Goal: Task Accomplishment & Management: Manage account settings

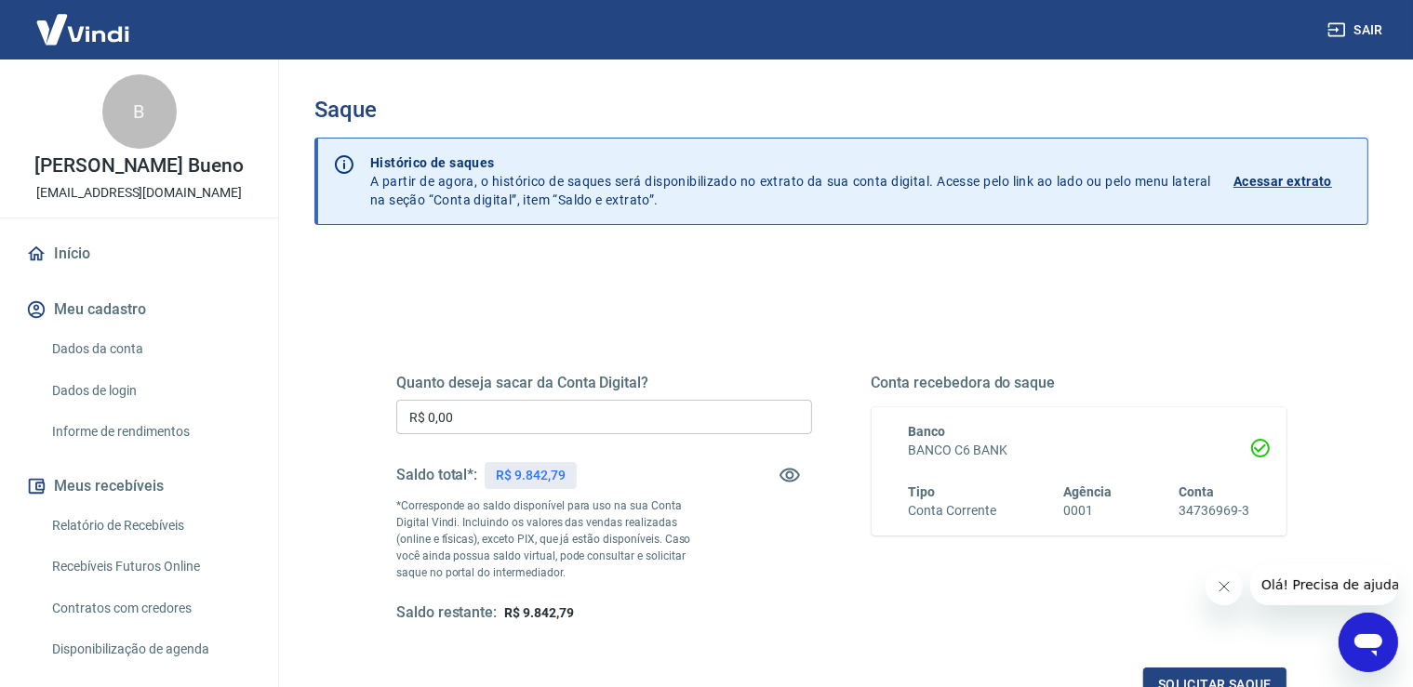
click at [585, 419] on input "R$ 0,00" at bounding box center [604, 417] width 416 height 34
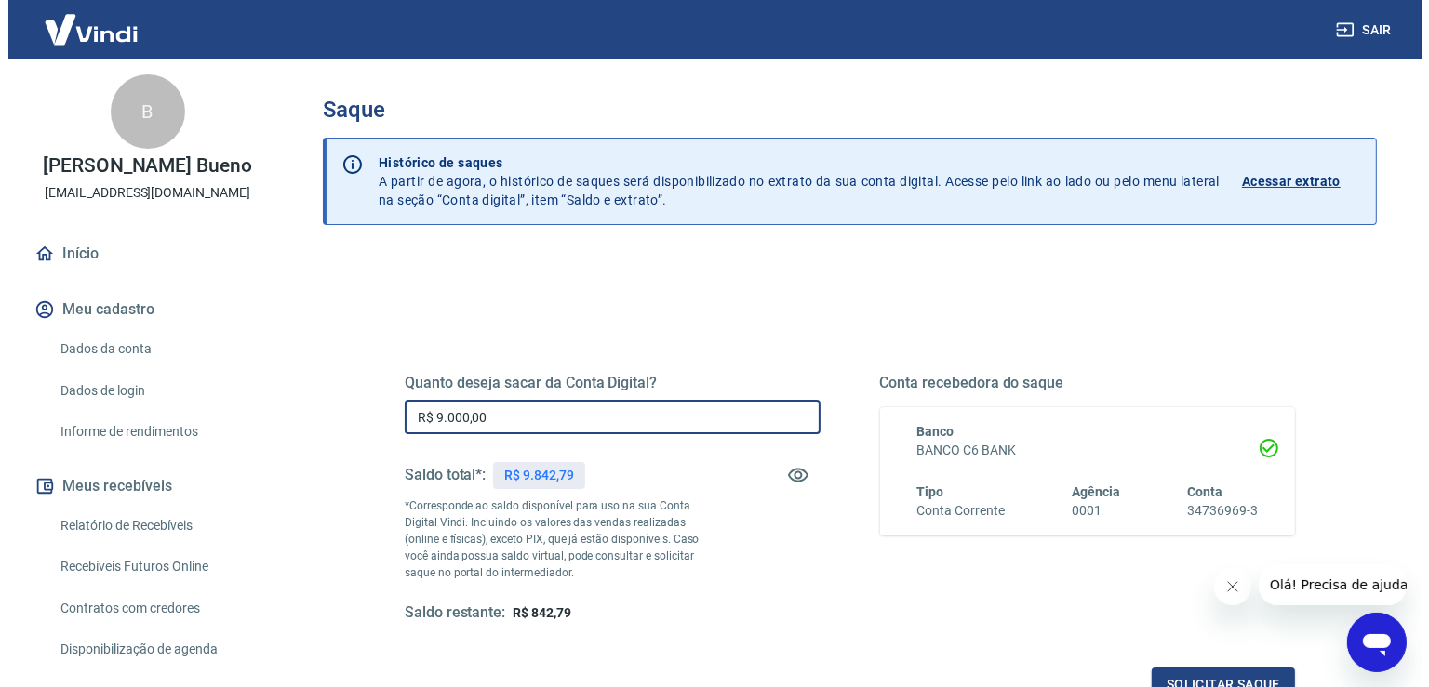
scroll to position [231, 0]
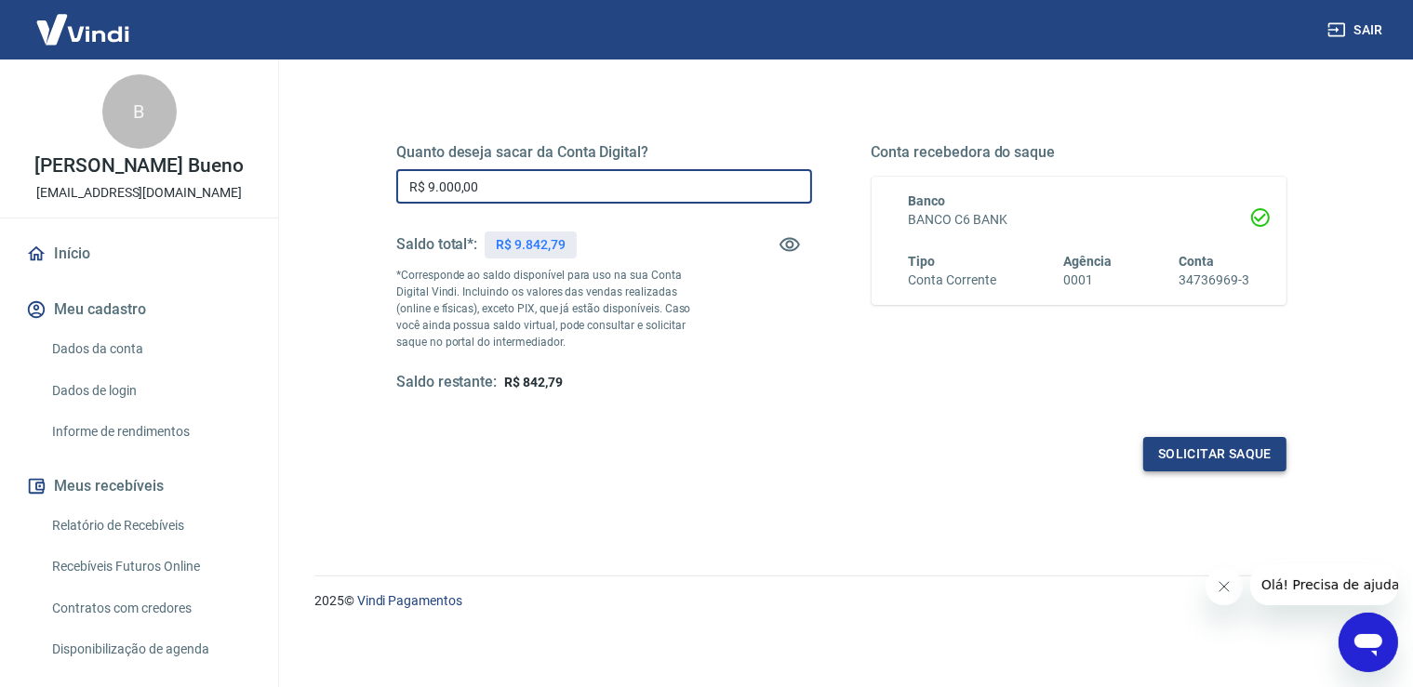
type input "R$ 9.000,00"
click at [1228, 464] on button "Solicitar saque" at bounding box center [1214, 454] width 143 height 34
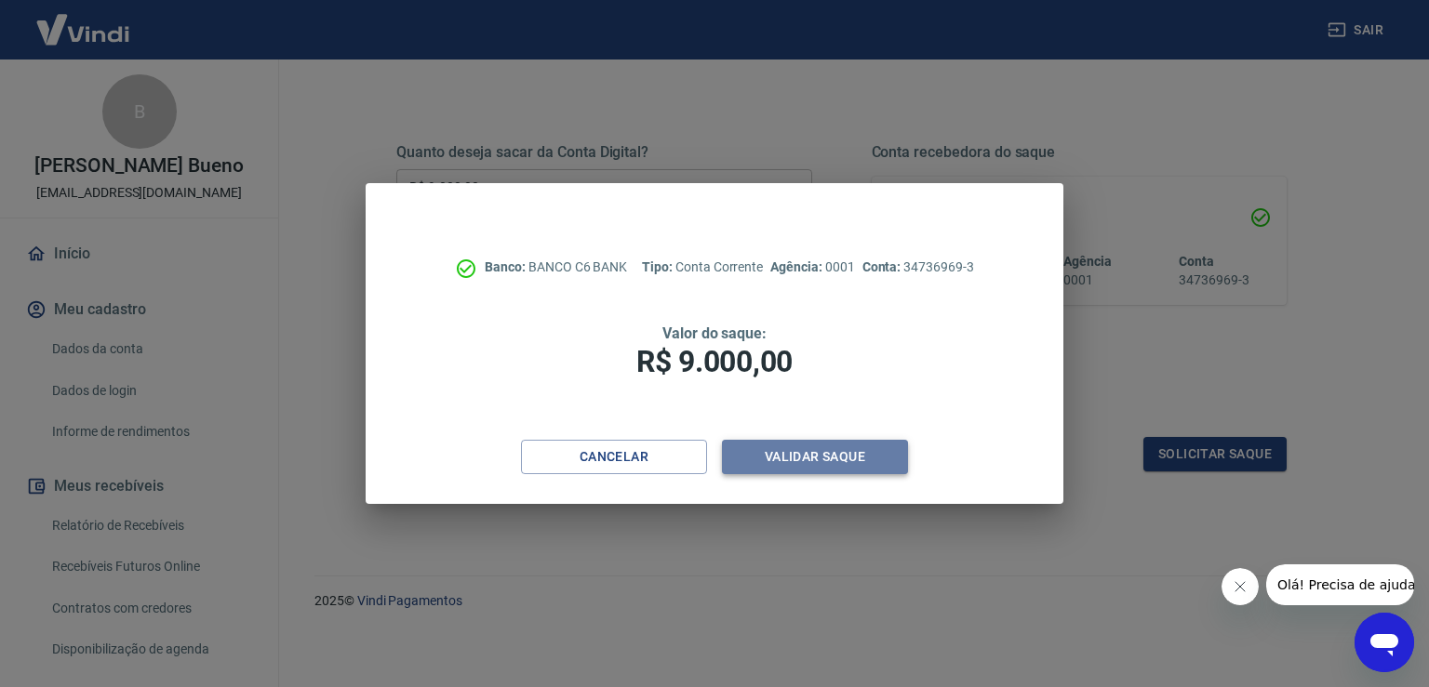
click at [812, 459] on button "Validar saque" at bounding box center [815, 457] width 186 height 34
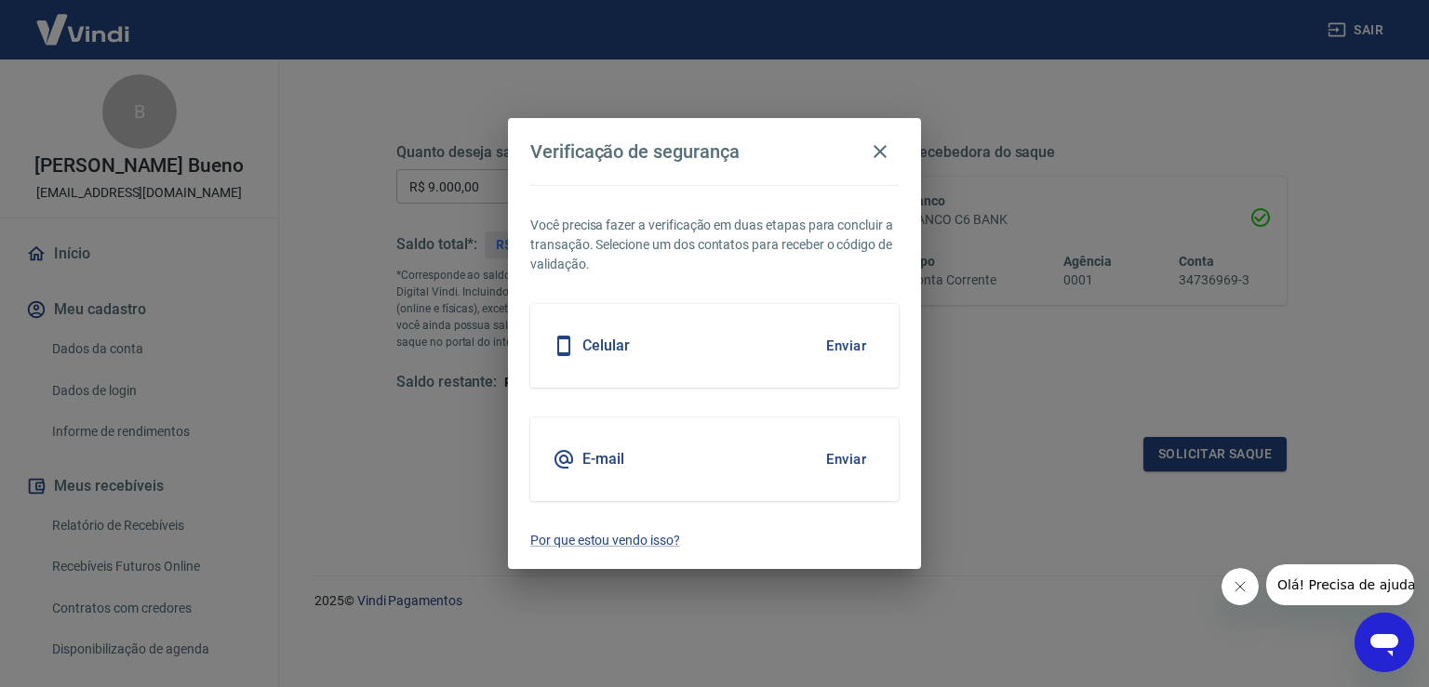
click at [798, 363] on div "Celular Enviar" at bounding box center [714, 346] width 368 height 84
click at [831, 347] on button "Enviar" at bounding box center [846, 345] width 60 height 39
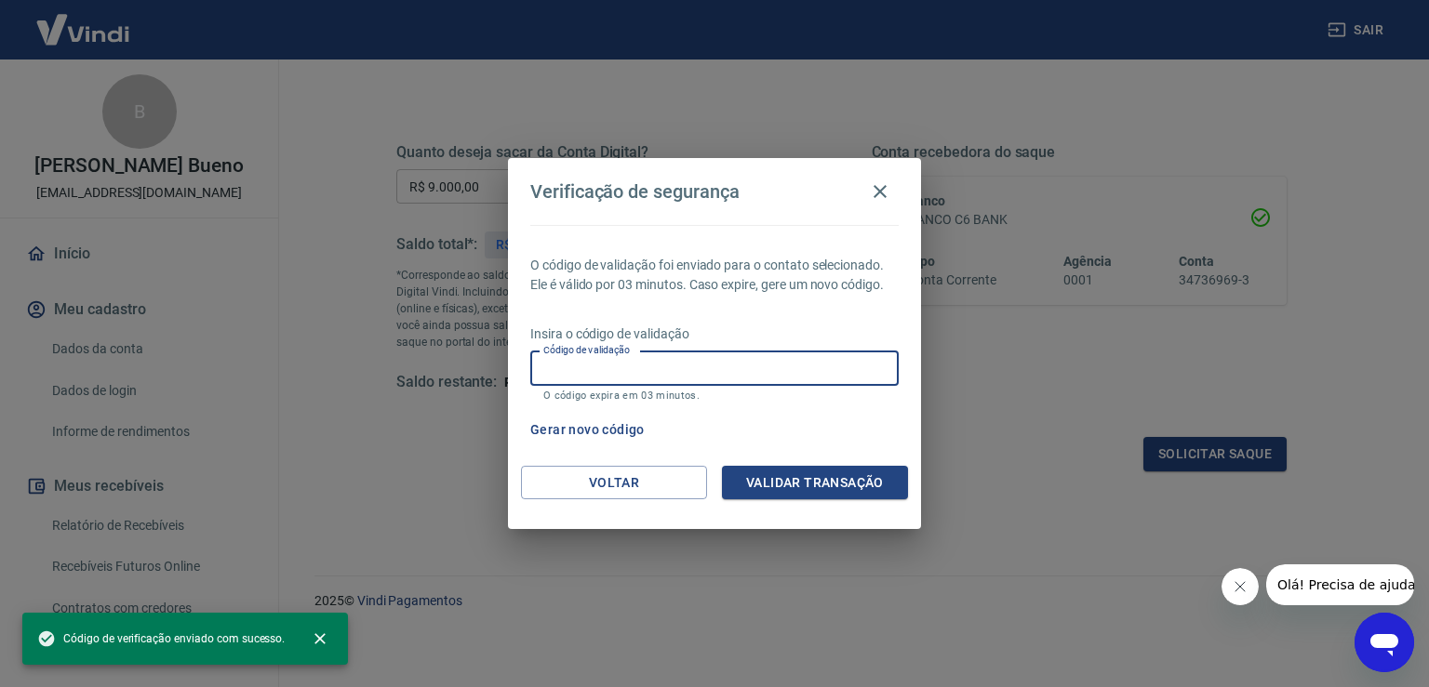
click at [671, 354] on input "Código de validação" at bounding box center [714, 369] width 368 height 34
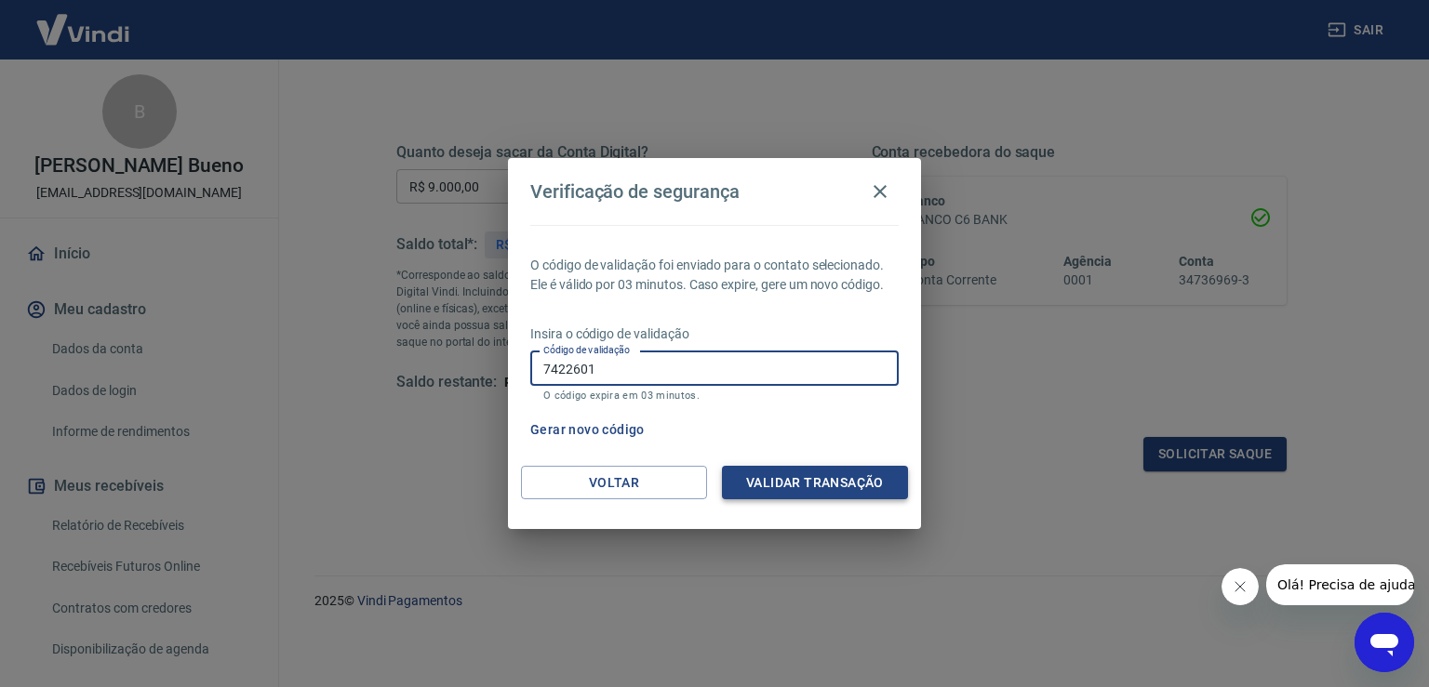
click at [828, 474] on button "Validar transação" at bounding box center [815, 483] width 186 height 34
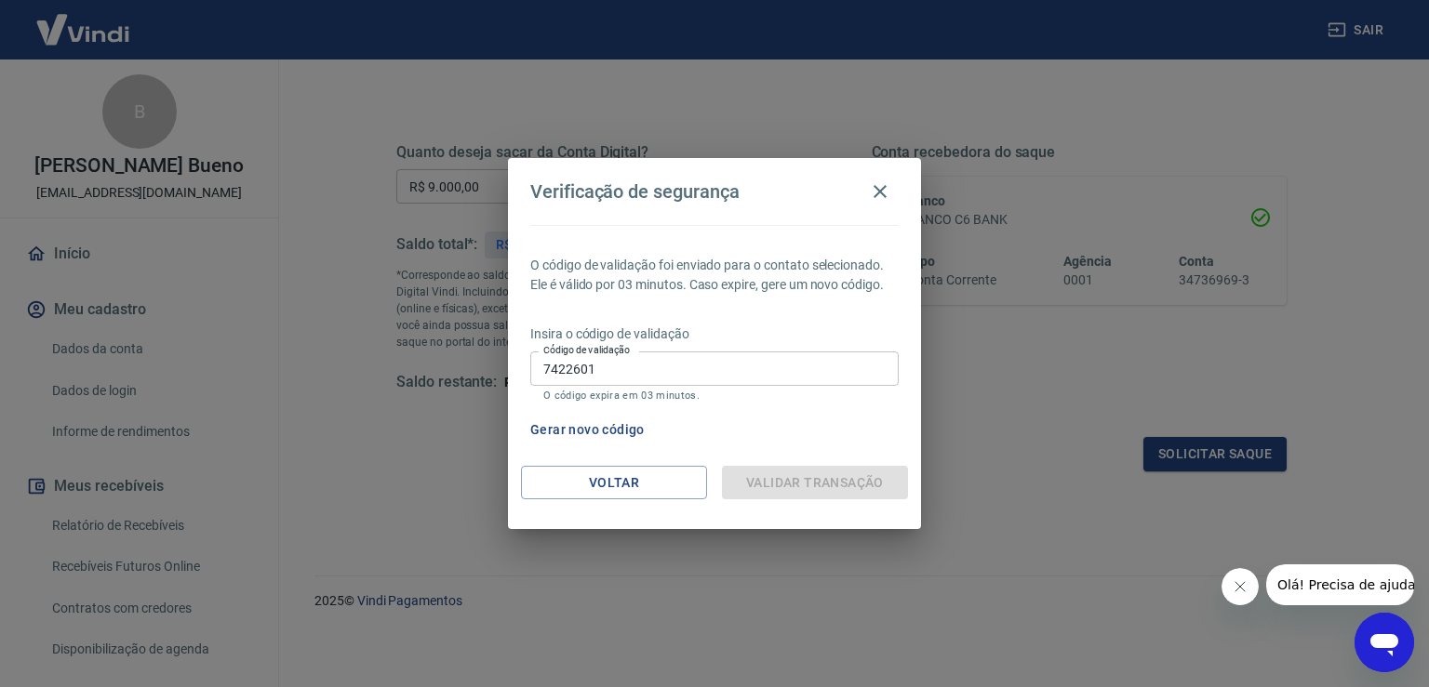
click at [828, 474] on div "Validar transação" at bounding box center [815, 483] width 186 height 34
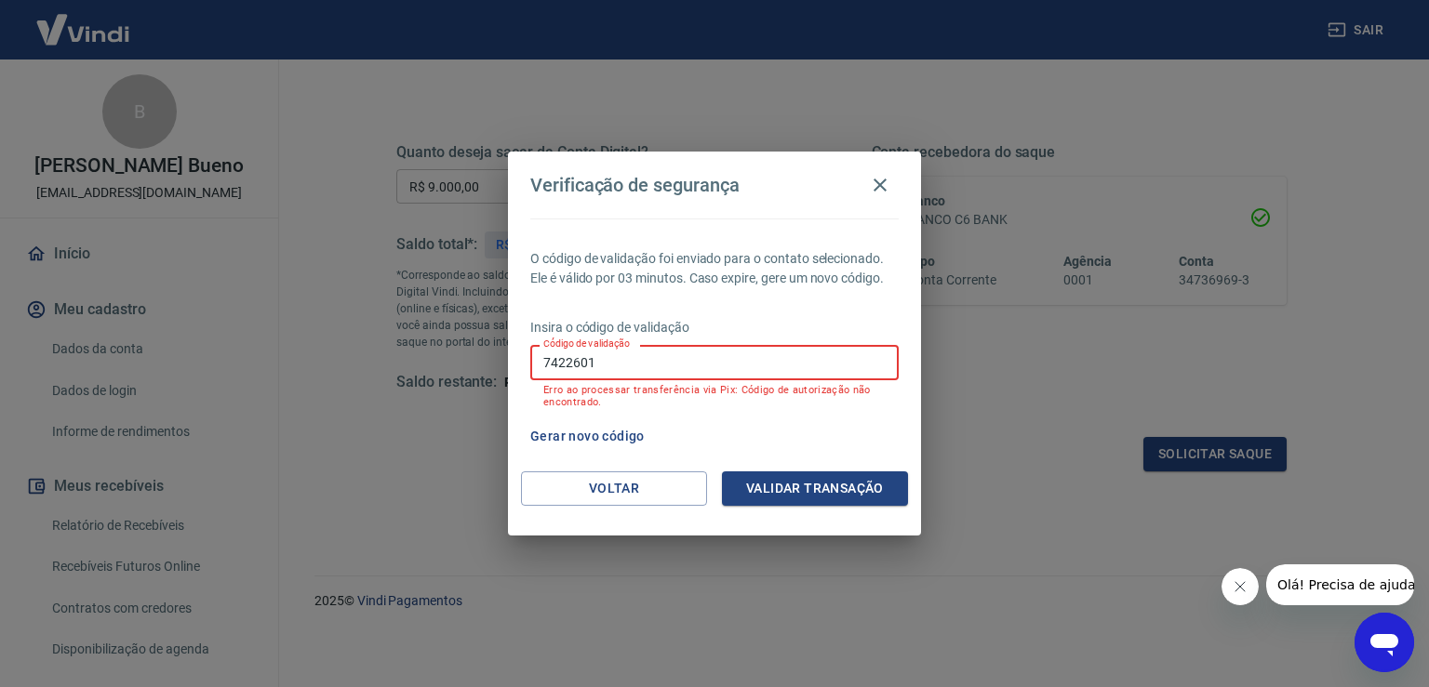
drag, startPoint x: 698, startPoint y: 378, endPoint x: 456, endPoint y: 355, distance: 243.8
click at [530, 352] on input "7422601" at bounding box center [714, 362] width 368 height 34
click at [778, 488] on button "Validar transação" at bounding box center [815, 489] width 186 height 34
click at [562, 364] on input "742601" at bounding box center [714, 362] width 368 height 34
type input "724601"
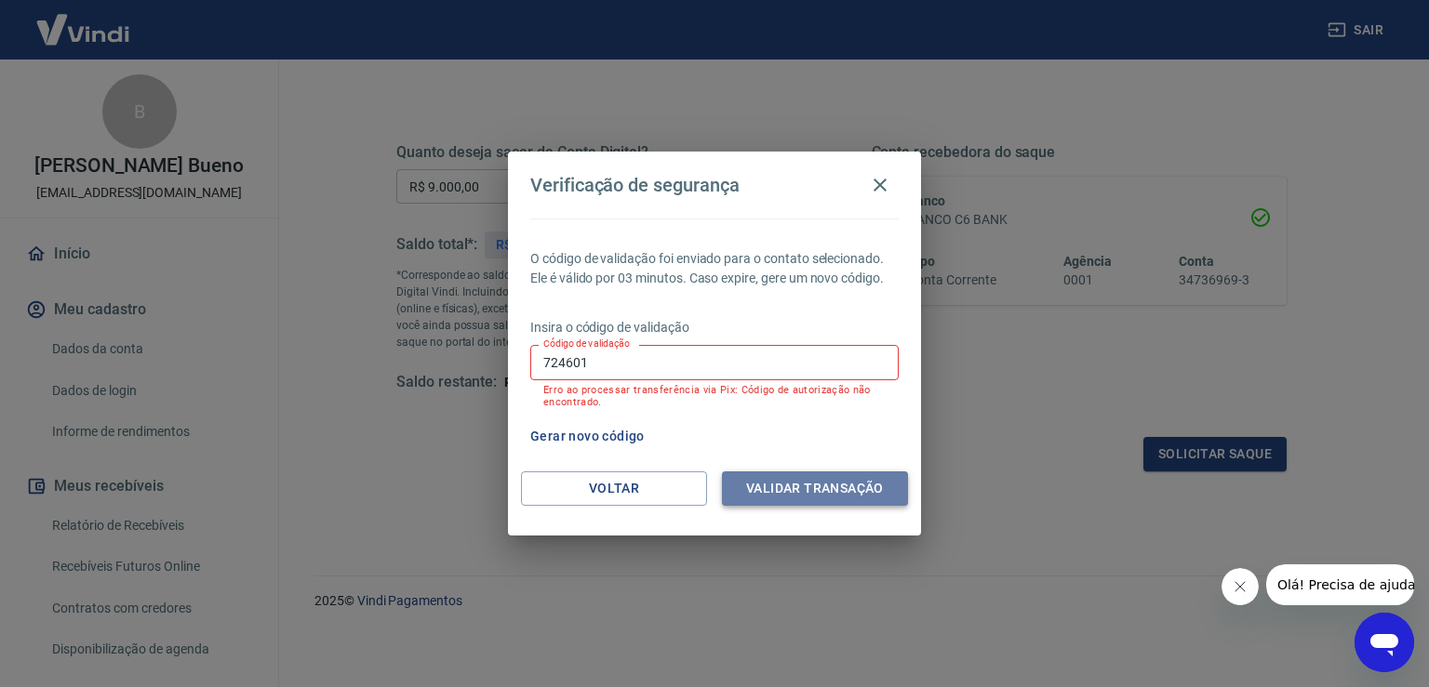
click at [806, 491] on button "Validar transação" at bounding box center [815, 489] width 186 height 34
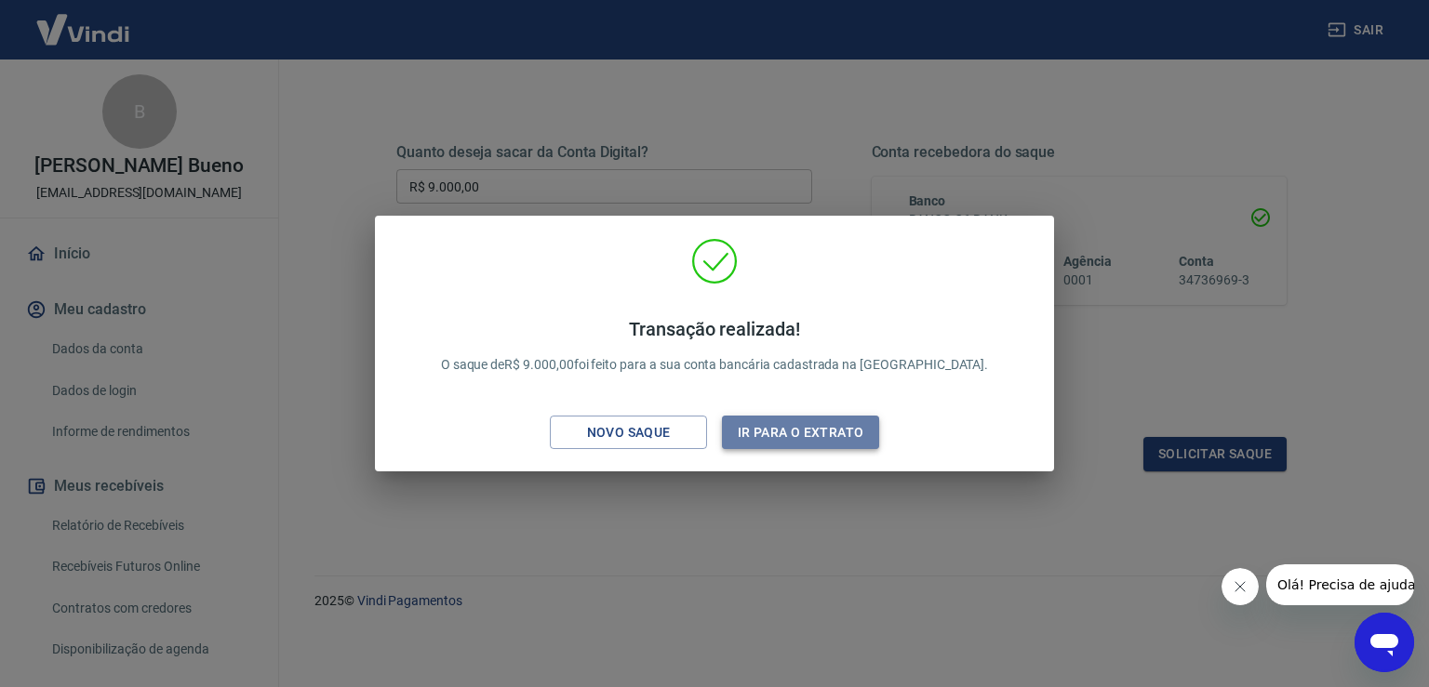
click at [747, 430] on button "Ir para o extrato" at bounding box center [800, 433] width 157 height 34
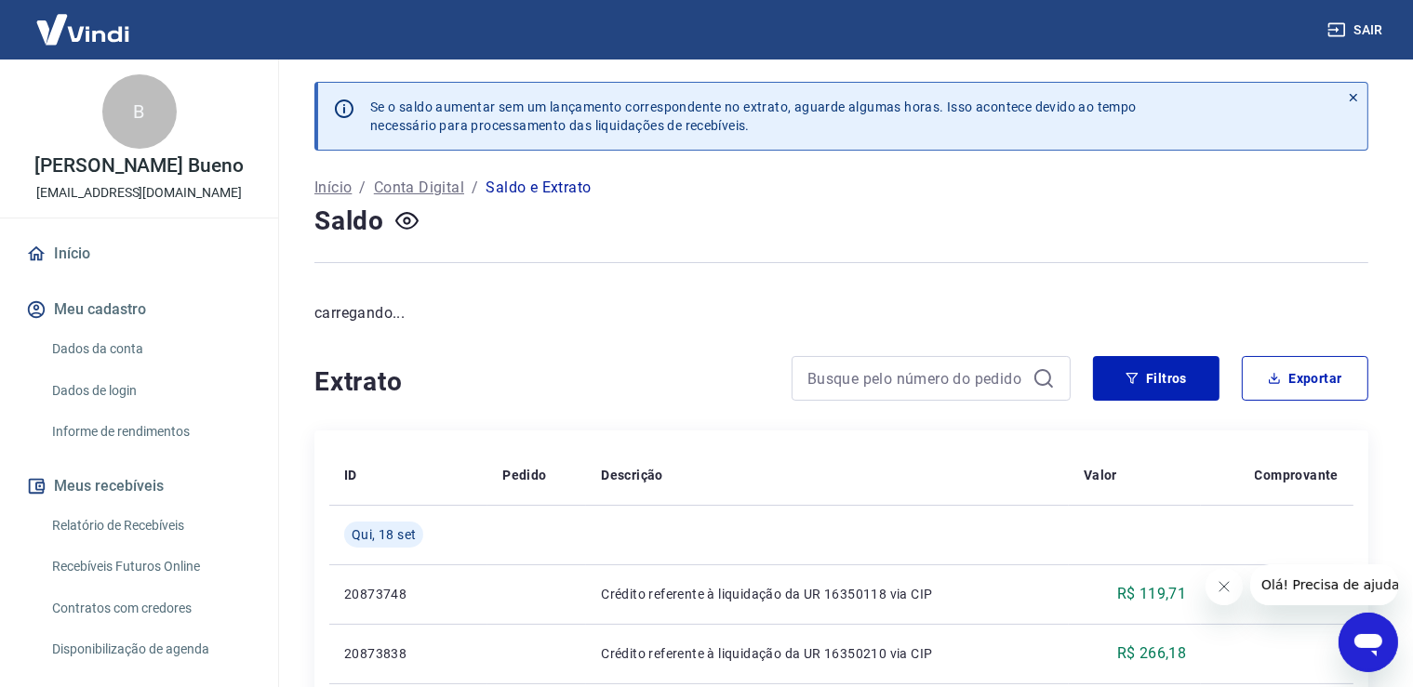
click at [91, 254] on link "Início" at bounding box center [138, 253] width 233 height 41
